Goal: Task Accomplishment & Management: Manage account settings

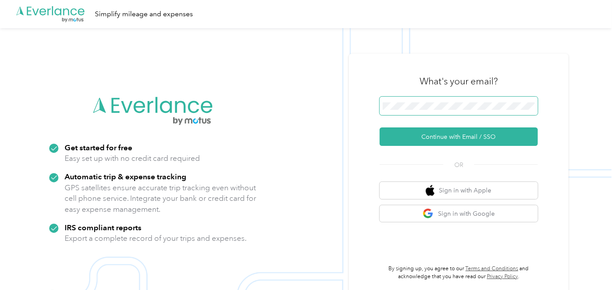
click at [433, 97] on span at bounding box center [459, 106] width 158 height 18
click at [377, 106] on div "What's your email? Continue with Email / SSO OR Sign in with Apple Sign in with…" at bounding box center [459, 173] width 220 height 239
drag, startPoint x: 377, startPoint y: 106, endPoint x: 376, endPoint y: 96, distance: 10.1
click at [376, 96] on div "What's your email? Continue with Email / SSO OR Sign in with Apple Sign in with…" at bounding box center [459, 173] width 220 height 239
drag, startPoint x: 376, startPoint y: 96, endPoint x: 375, endPoint y: 111, distance: 15.0
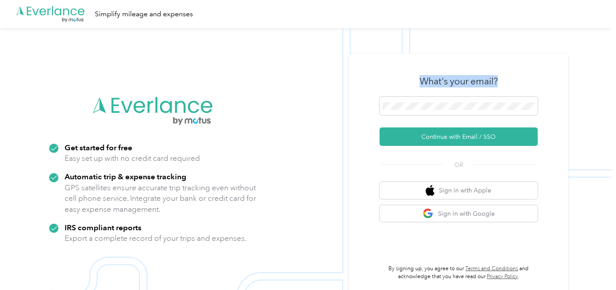
click at [375, 111] on div "What's your email? Continue with Email / SSO OR Sign in with Apple Sign in with…" at bounding box center [459, 173] width 220 height 239
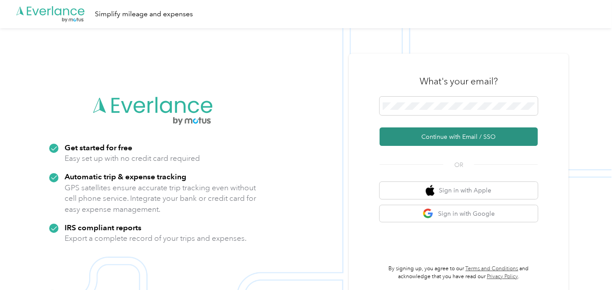
click at [467, 138] on button "Continue with Email / SSO" at bounding box center [459, 136] width 158 height 18
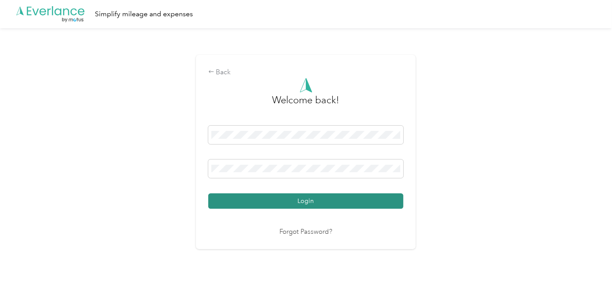
click at [342, 200] on button "Login" at bounding box center [305, 200] width 195 height 15
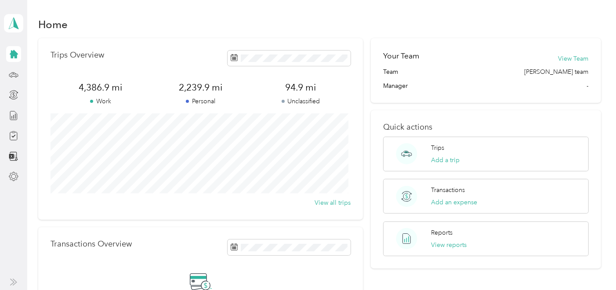
scroll to position [1, 0]
click at [13, 80] on div at bounding box center [13, 75] width 15 height 16
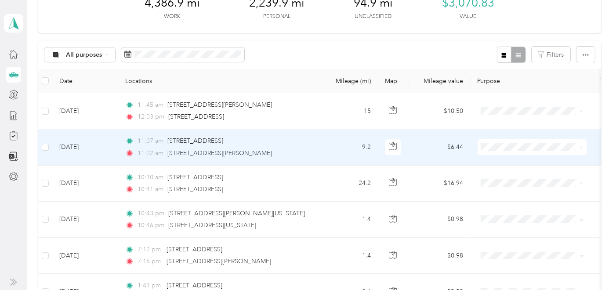
scroll to position [48, 0]
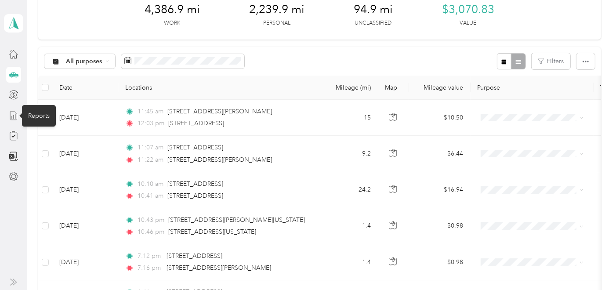
click at [14, 114] on icon at bounding box center [14, 116] width 10 height 10
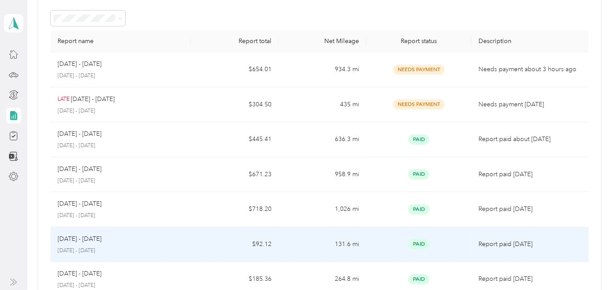
scroll to position [41, 0]
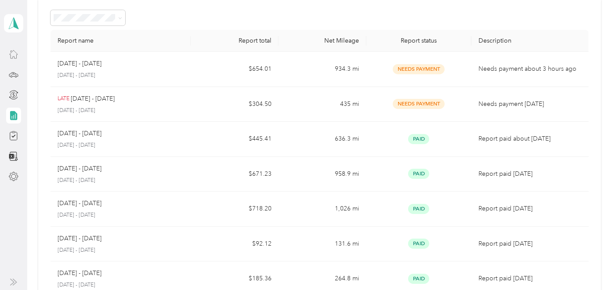
click at [9, 60] on div at bounding box center [13, 54] width 15 height 16
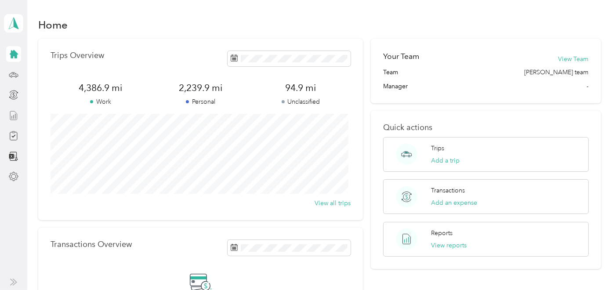
scroll to position [0, 0]
